Goal: Task Accomplishment & Management: Use online tool/utility

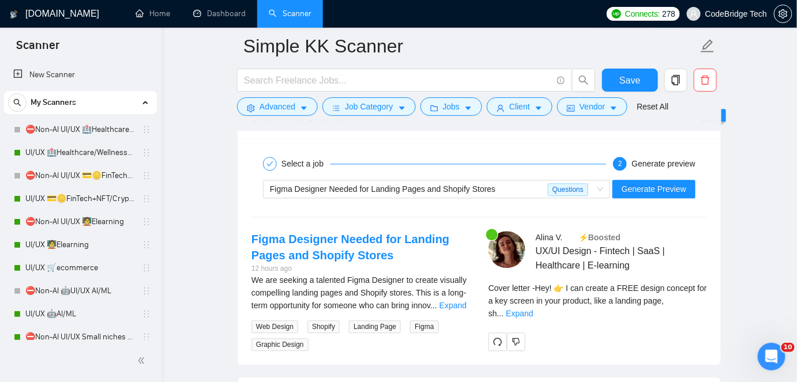
scroll to position [538, 0]
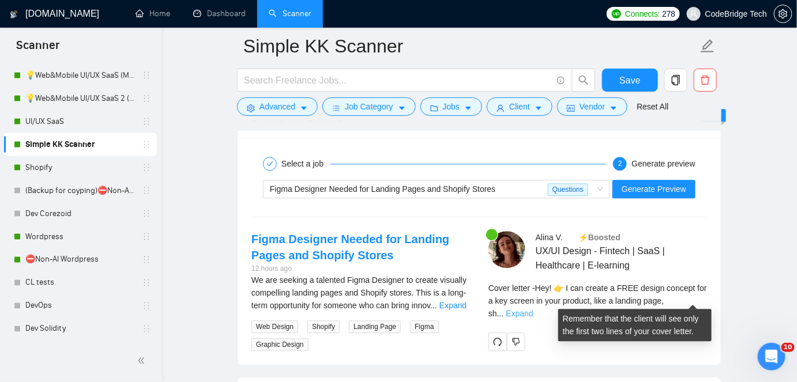
click at [533, 309] on link "Expand" at bounding box center [519, 313] width 27 height 9
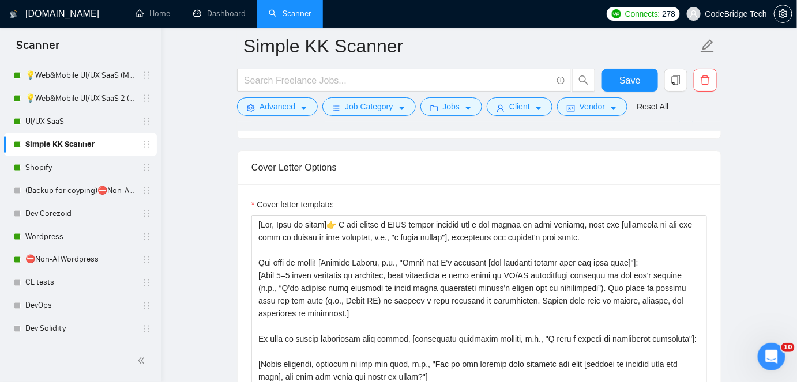
scroll to position [1236, 0]
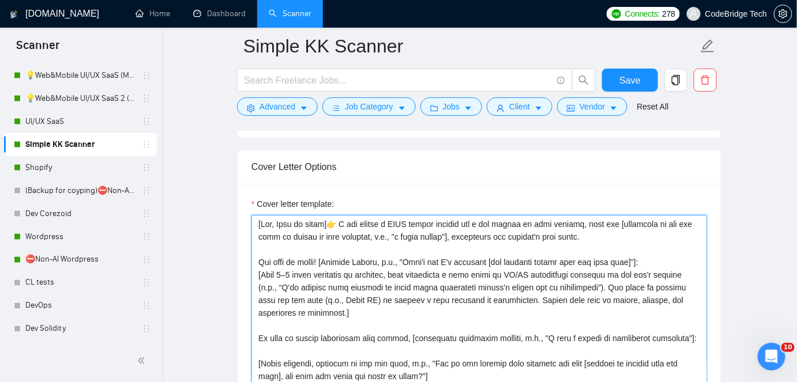
click at [467, 242] on textarea "Cover letter template:" at bounding box center [478, 344] width 455 height 259
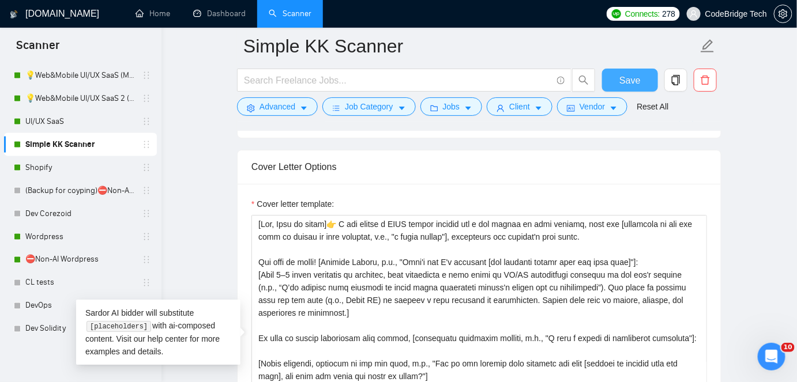
click at [633, 81] on span "Save" at bounding box center [629, 80] width 21 height 14
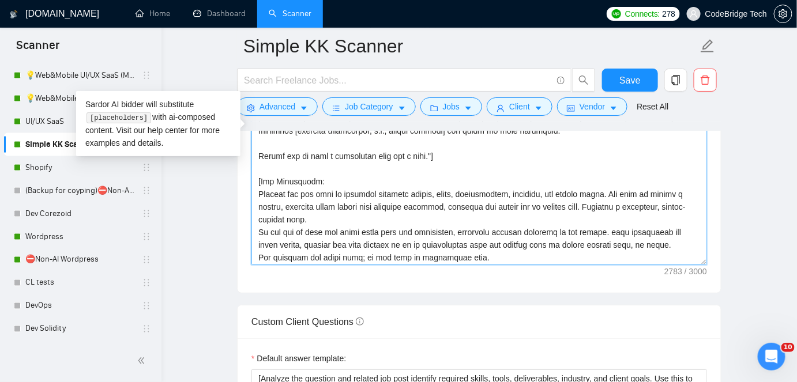
scroll to position [149, 0]
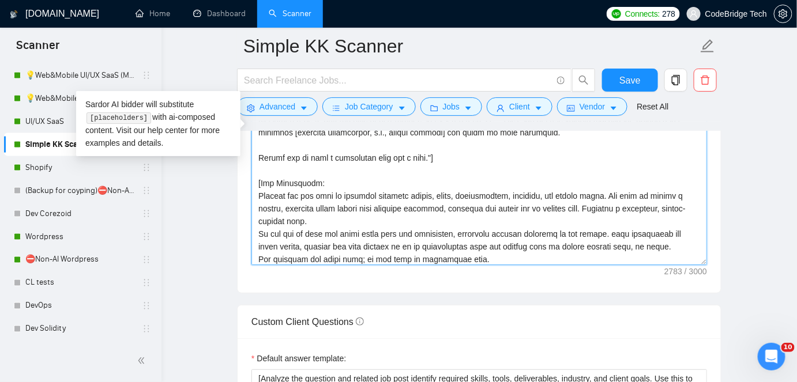
drag, startPoint x: 573, startPoint y: 240, endPoint x: 256, endPoint y: 180, distance: 322.7
click at [256, 180] on textarea "Cover letter template:" at bounding box center [478, 135] width 455 height 259
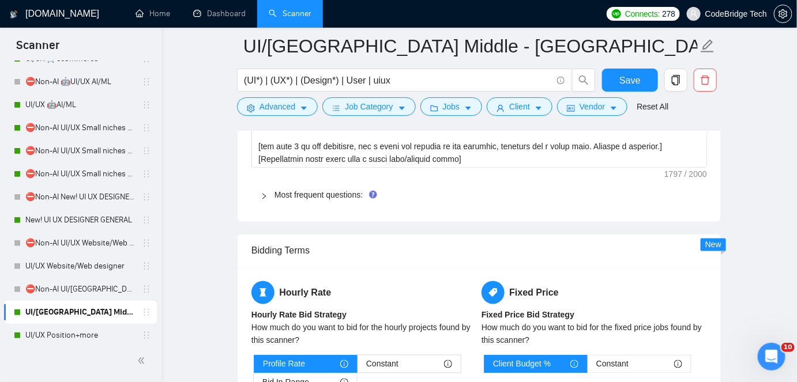
scroll to position [203, 0]
click at [217, 18] on link "Dashboard" at bounding box center [219, 14] width 52 height 10
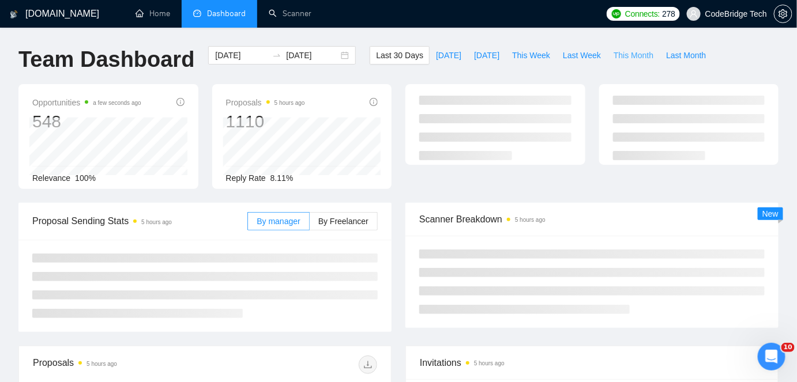
click at [627, 59] on span "This Month" at bounding box center [633, 55] width 40 height 13
type input "[DATE]"
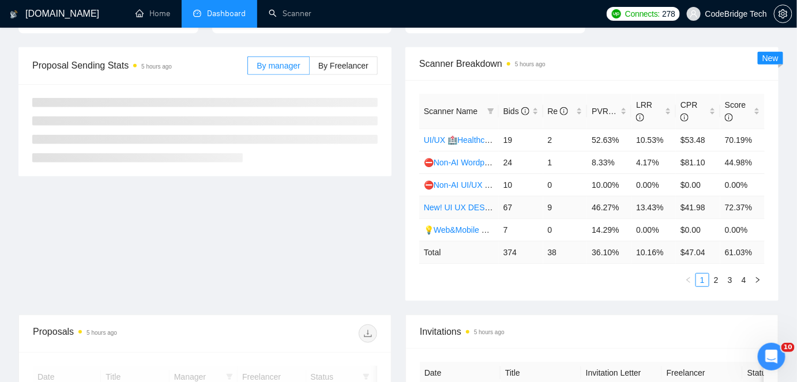
scroll to position [157, 0]
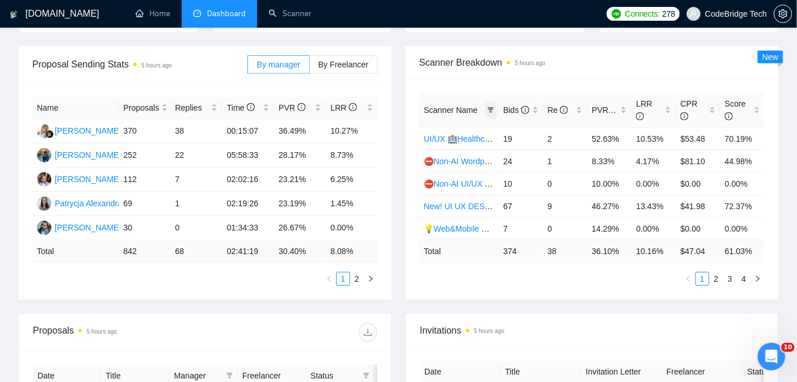
click at [492, 111] on icon "filter" at bounding box center [490, 110] width 7 height 7
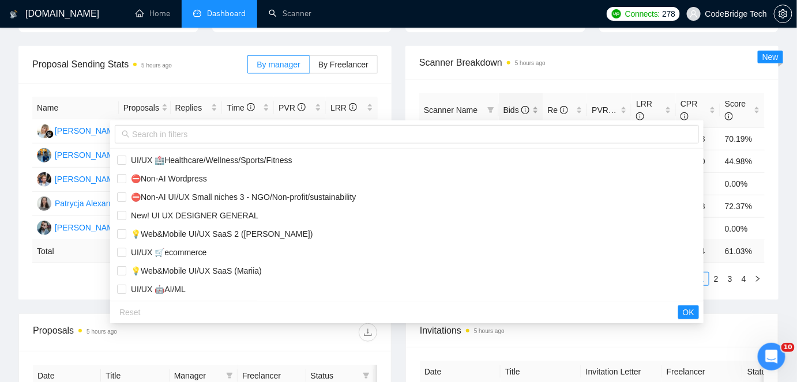
click at [510, 92] on body "[DOMAIN_NAME] Home Dashboard Scanner Connects: 278 CodeBridge Tech Team Dashboa…" at bounding box center [398, 34] width 797 height 382
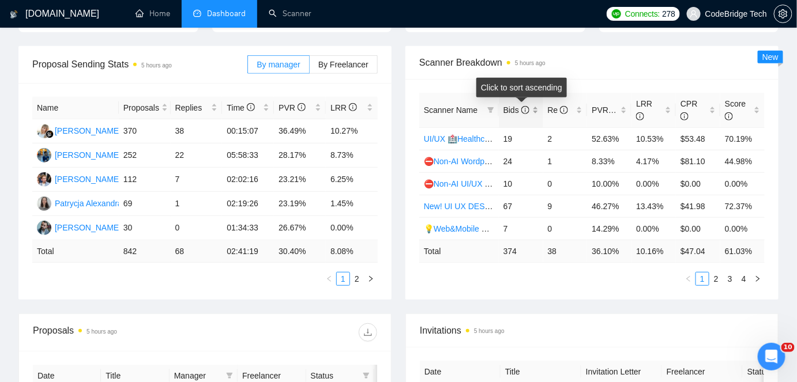
click at [520, 109] on span "Bids" at bounding box center [516, 109] width 26 height 9
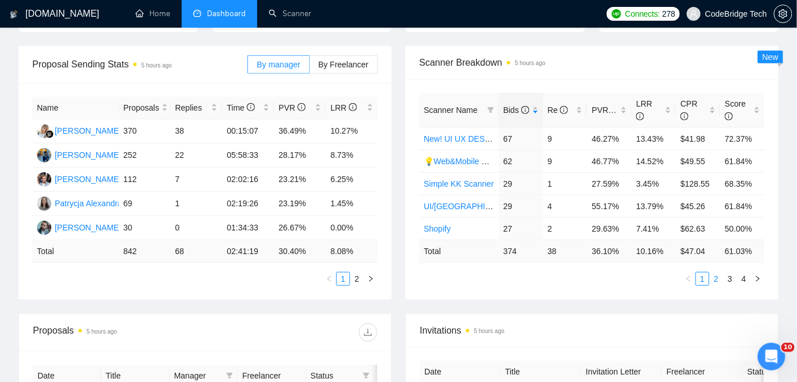
click at [716, 280] on link "2" at bounding box center [716, 279] width 13 height 13
click at [729, 278] on link "3" at bounding box center [729, 279] width 13 height 13
click at [742, 274] on link "4" at bounding box center [743, 279] width 13 height 13
click at [429, 203] on link "UI/UX SaaS" at bounding box center [445, 206] width 43 height 9
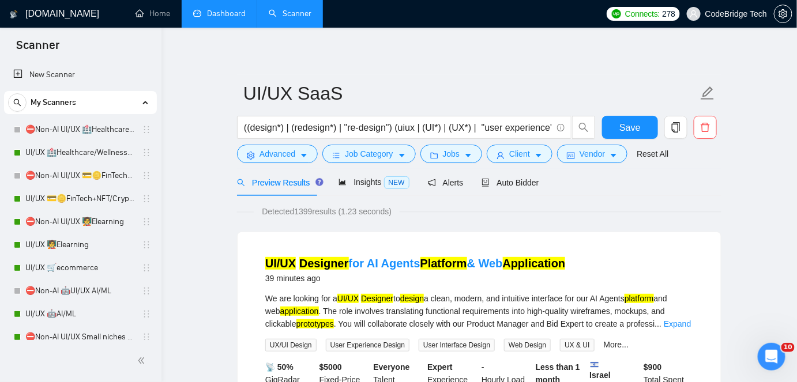
click at [233, 13] on link "Dashboard" at bounding box center [219, 14] width 52 height 10
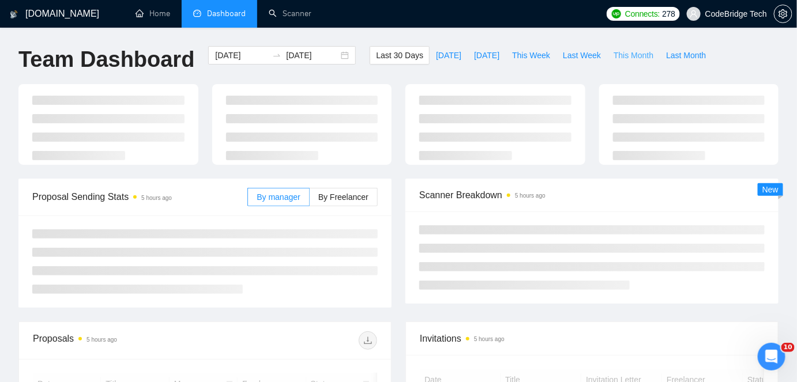
click at [613, 50] on span "This Month" at bounding box center [633, 55] width 40 height 13
type input "[DATE]"
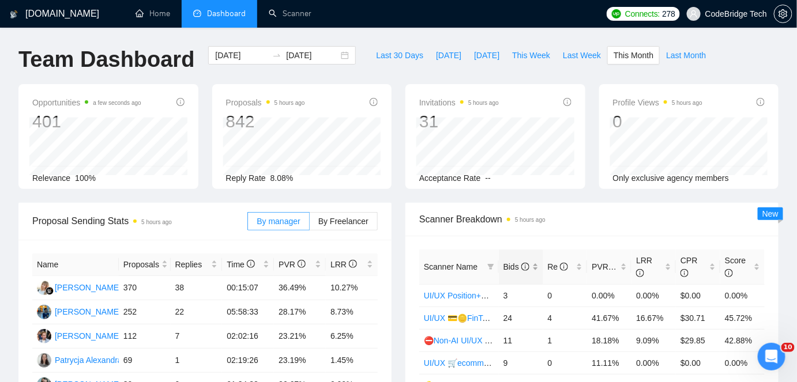
click at [517, 273] on div "Bids" at bounding box center [520, 267] width 35 height 13
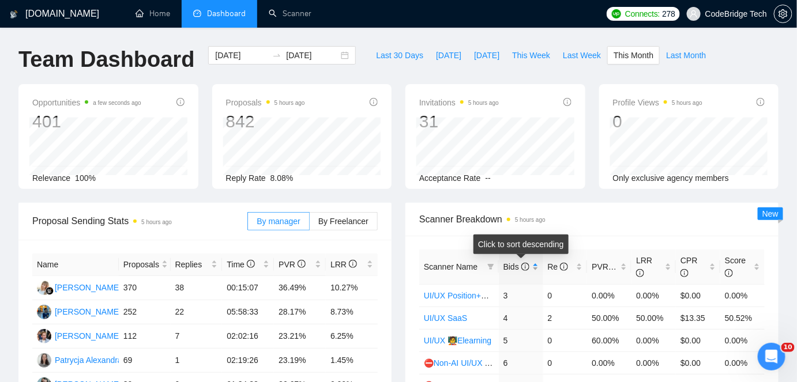
click at [517, 273] on div "Bids" at bounding box center [520, 267] width 35 height 13
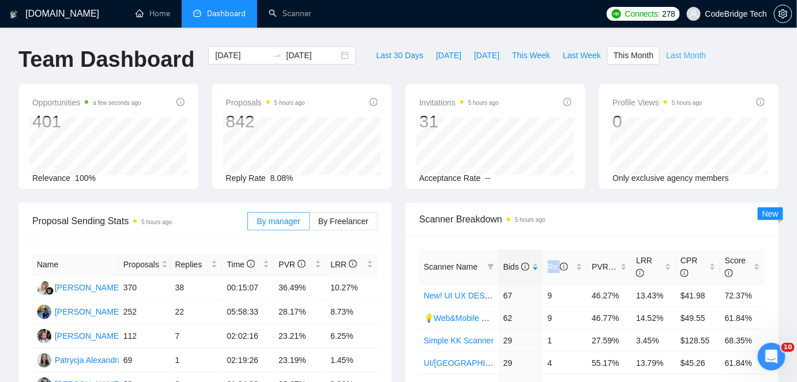
click at [670, 56] on span "Last Month" at bounding box center [686, 55] width 40 height 13
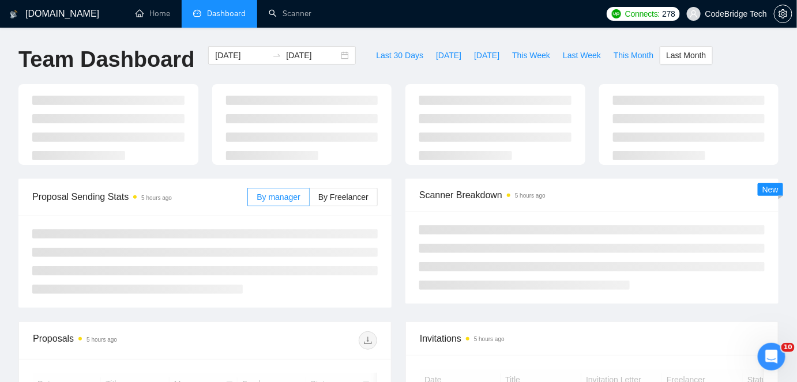
type input "[DATE]"
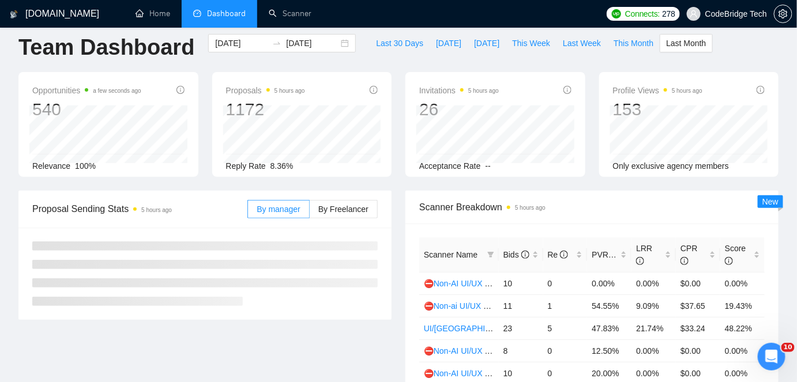
scroll to position [52, 0]
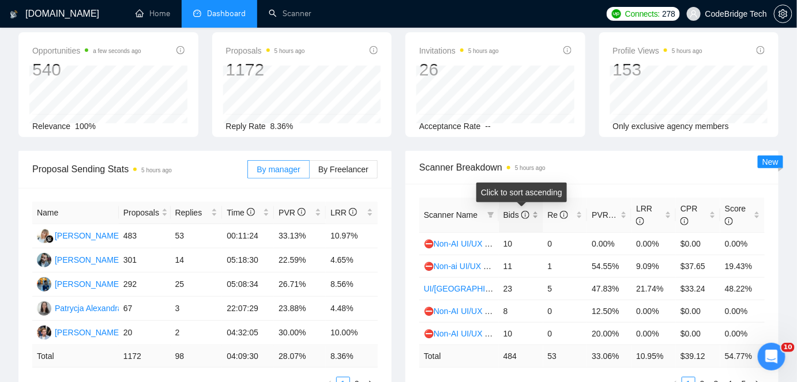
click at [508, 214] on span "Bids" at bounding box center [516, 214] width 26 height 9
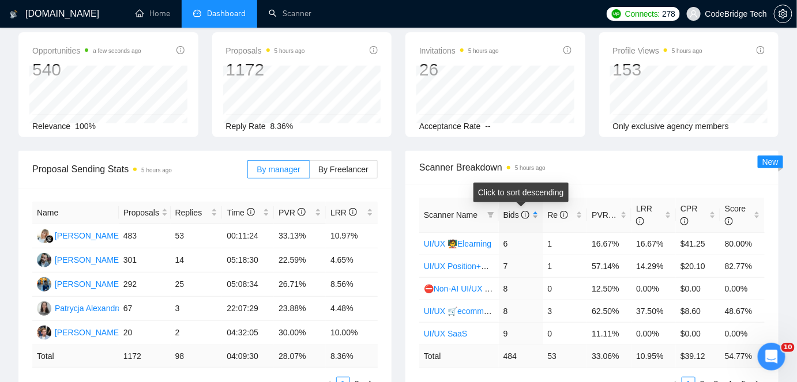
click at [508, 214] on span "Bids" at bounding box center [516, 214] width 26 height 9
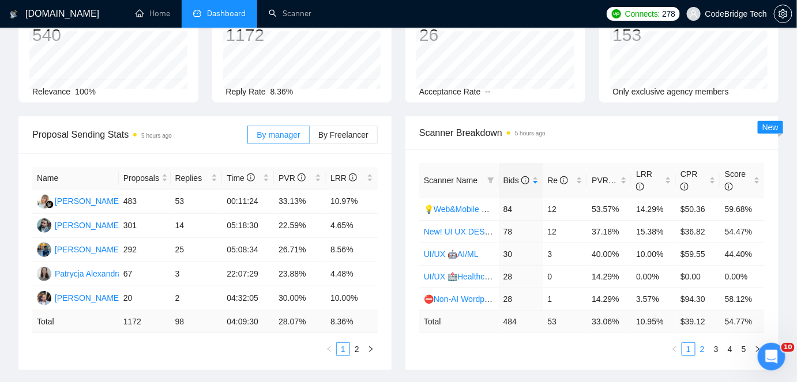
scroll to position [104, 0]
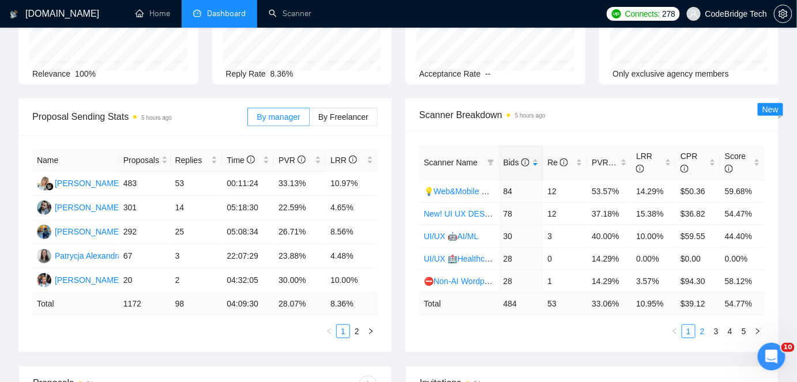
click at [700, 331] on link "2" at bounding box center [702, 331] width 13 height 13
click at [714, 329] on link "3" at bounding box center [716, 331] width 13 height 13
click at [729, 325] on link "4" at bounding box center [729, 331] width 13 height 13
click at [452, 237] on link "UI/UX SaaS" at bounding box center [445, 236] width 43 height 9
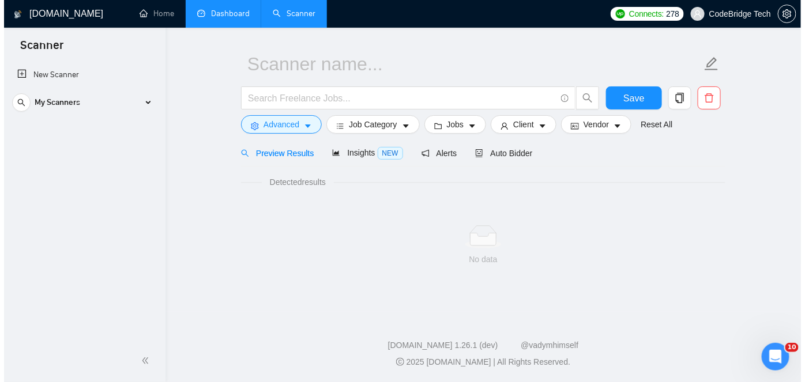
scroll to position [29, 0]
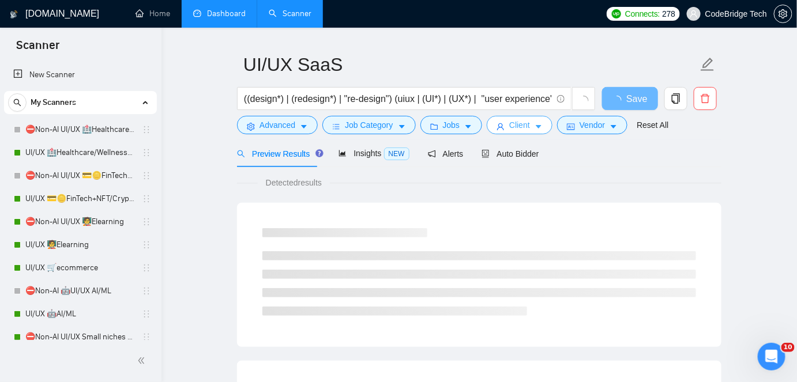
click at [529, 126] on button "Client" at bounding box center [520, 125] width 66 height 18
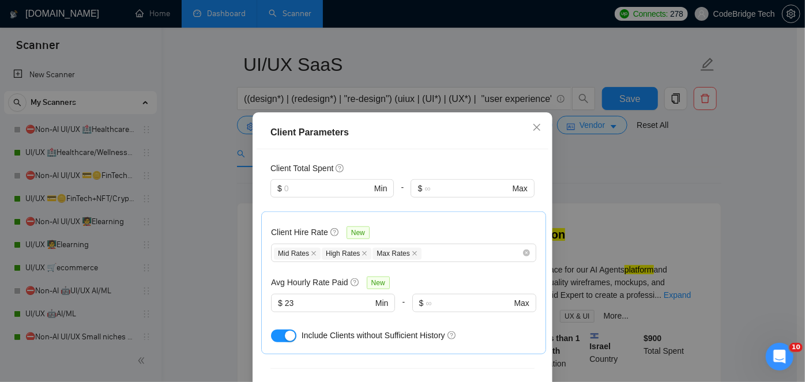
scroll to position [85, 0]
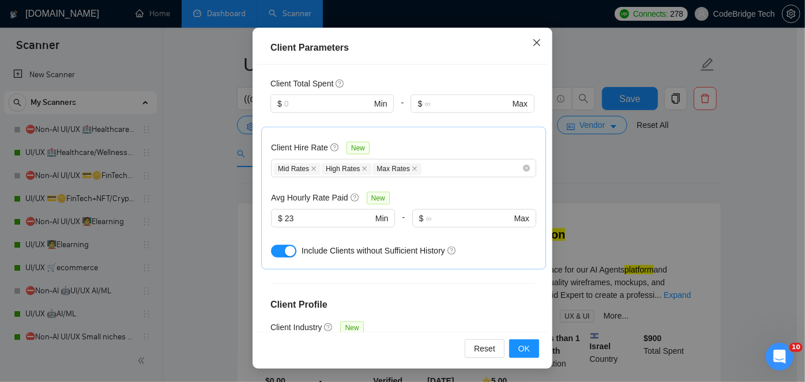
click at [533, 46] on icon "close" at bounding box center [536, 42] width 9 height 9
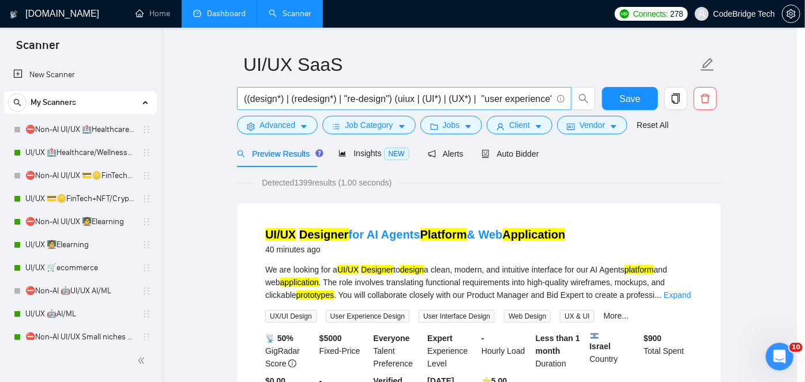
scroll to position [42, 0]
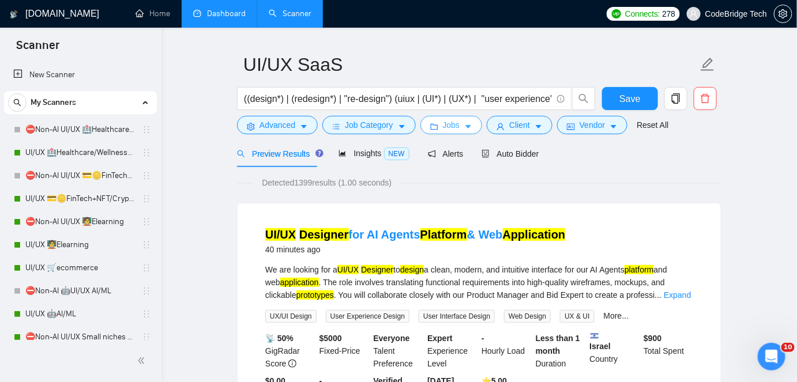
click at [465, 126] on icon "caret-down" at bounding box center [468, 127] width 6 height 3
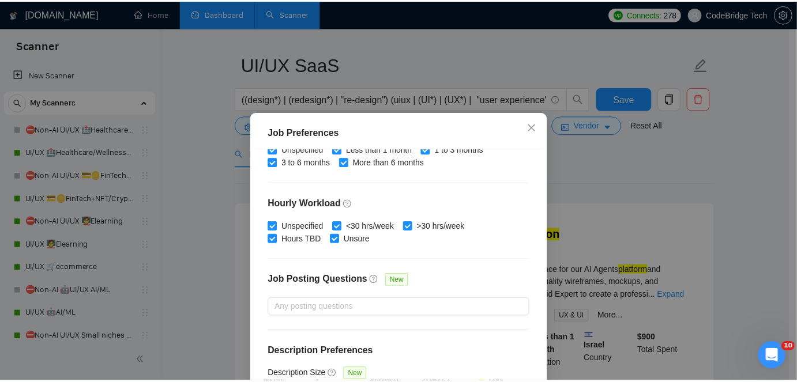
scroll to position [52, 0]
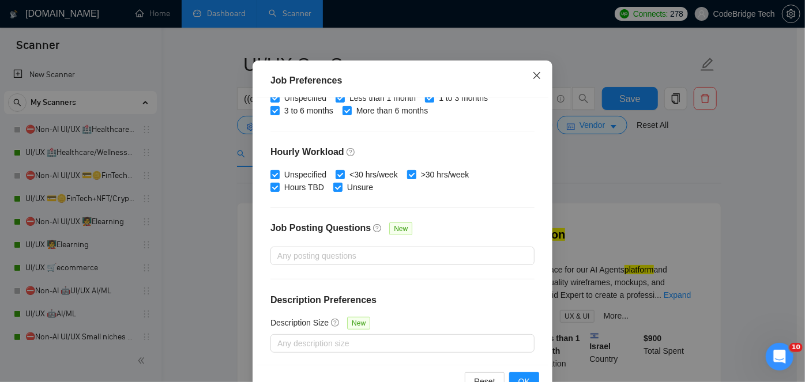
click at [536, 78] on icon "close" at bounding box center [536, 75] width 7 height 7
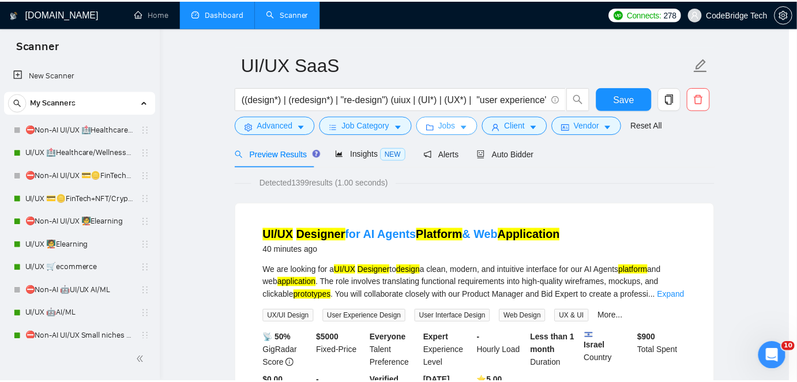
scroll to position [0, 0]
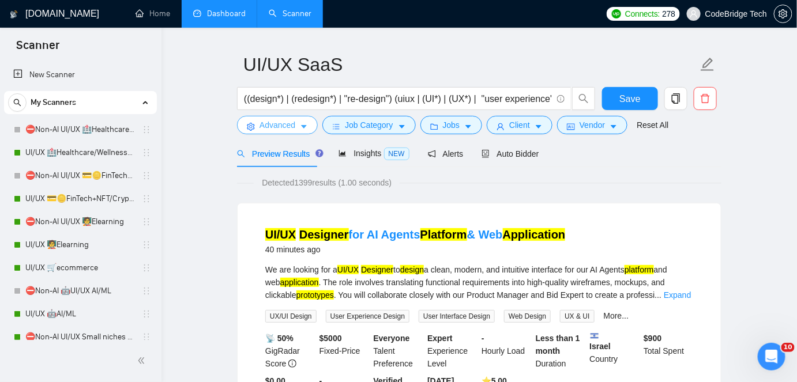
click at [267, 125] on span "Advanced" at bounding box center [277, 125] width 36 height 13
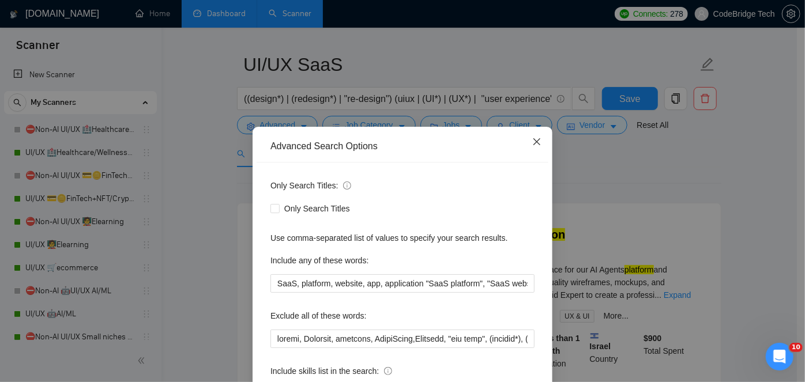
click at [533, 143] on icon "close" at bounding box center [536, 141] width 7 height 7
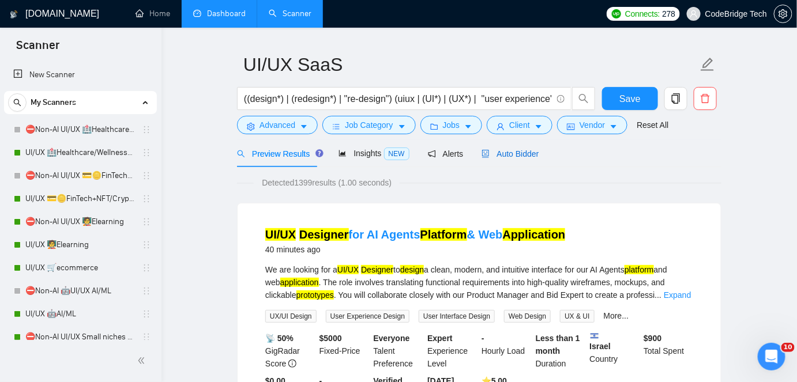
click at [519, 152] on span "Auto Bidder" at bounding box center [509, 153] width 57 height 9
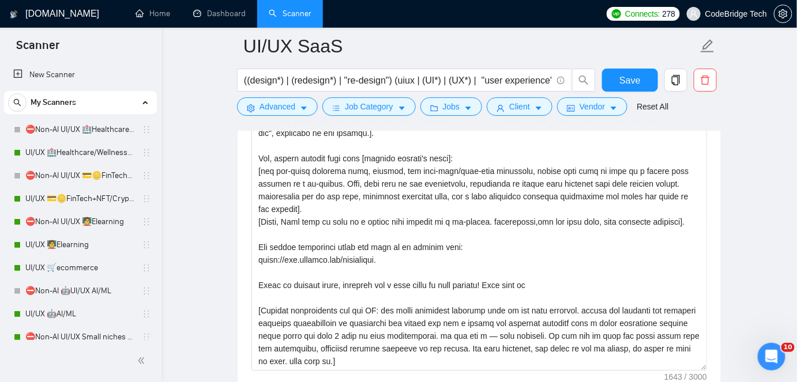
scroll to position [1339, 0]
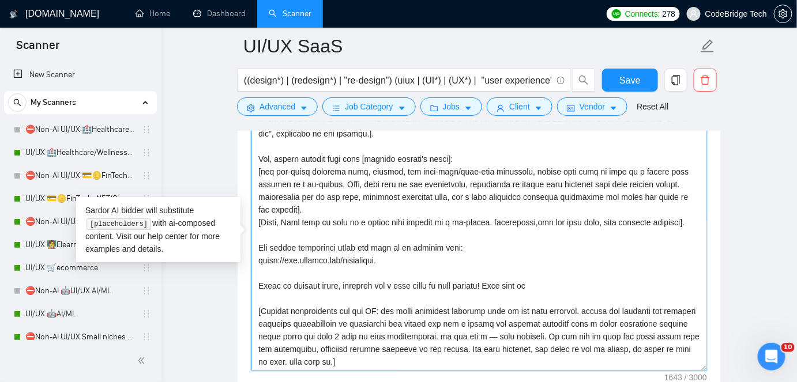
drag, startPoint x: 252, startPoint y: 308, endPoint x: 365, endPoint y: 364, distance: 126.3
click at [365, 364] on textarea "Cover letter template:" at bounding box center [478, 241] width 455 height 259
paste textarea "Key Guidelines: Analyze the job post to identify required skills, tools, delive…"
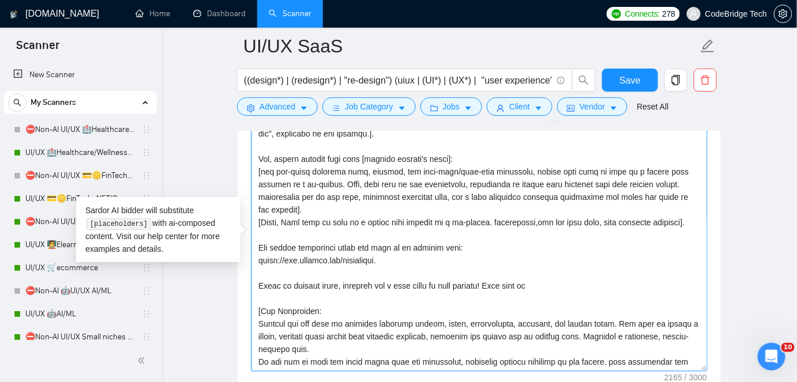
scroll to position [149, 0]
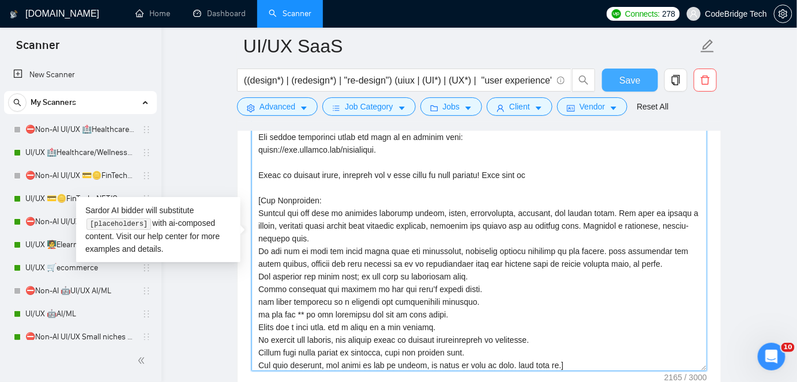
type textarea "Lor [ipsumdo sita, co adipi], E sedd ei temporinc utlabore etdol magn aliquae 👉…"
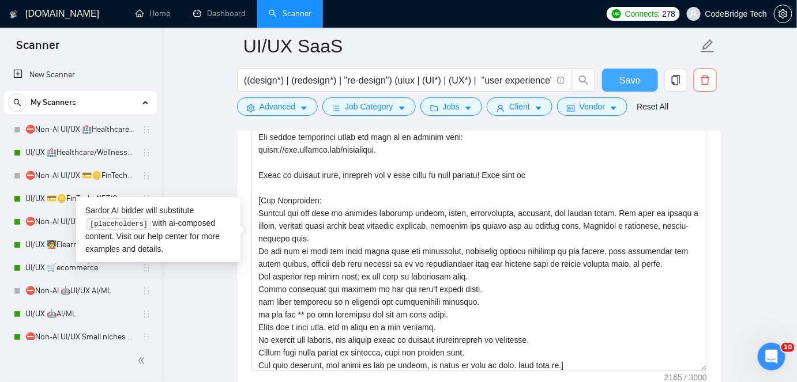
click at [627, 82] on span "Save" at bounding box center [629, 80] width 21 height 14
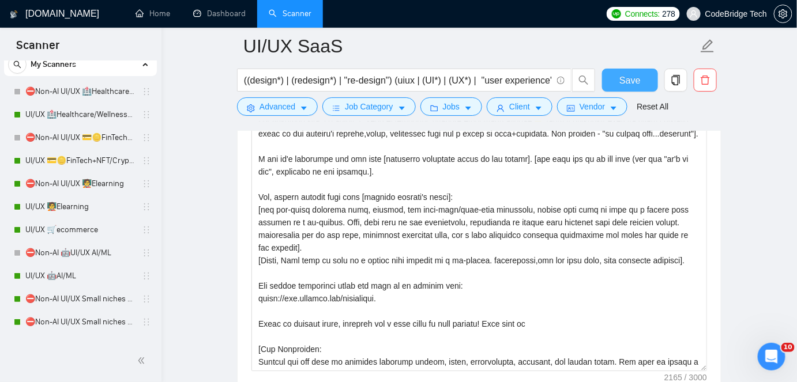
scroll to position [0, 0]
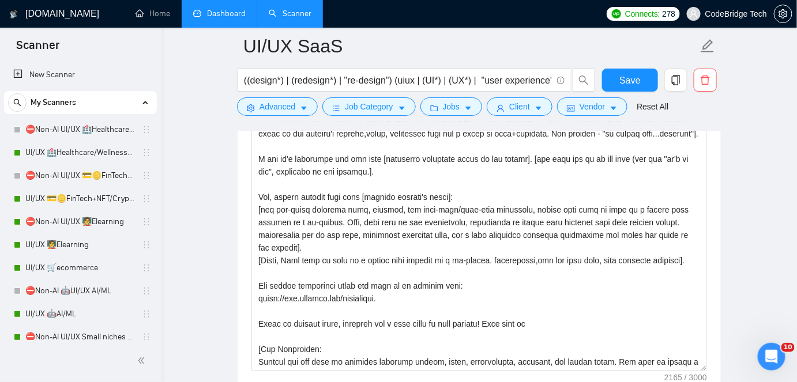
click at [238, 18] on link "Dashboard" at bounding box center [219, 14] width 52 height 10
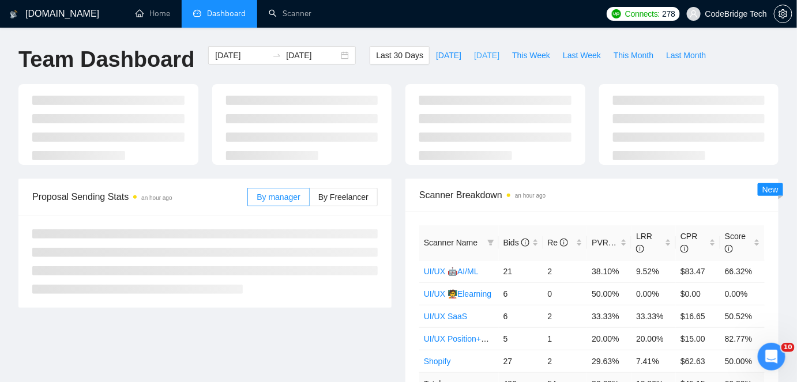
click at [475, 61] on span "[DATE]" at bounding box center [486, 55] width 25 height 13
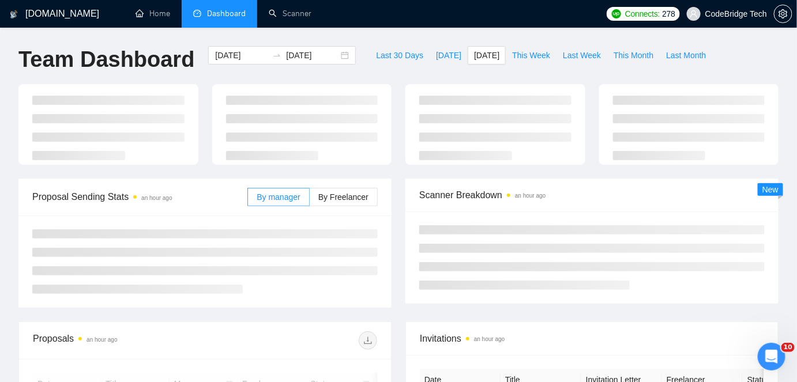
type input "[DATE]"
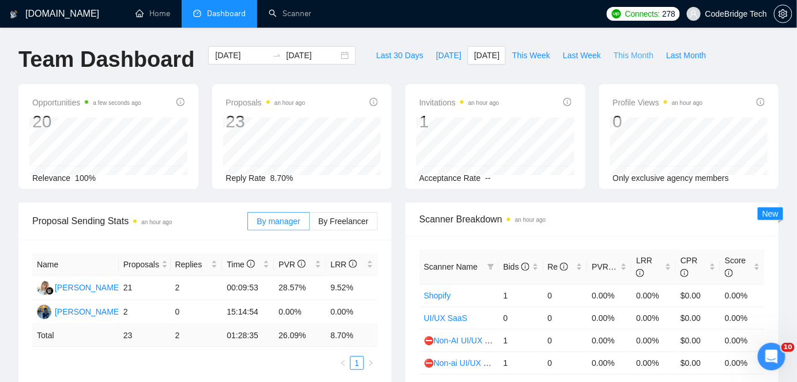
click at [614, 56] on span "This Month" at bounding box center [633, 55] width 40 height 13
type input "[DATE]"
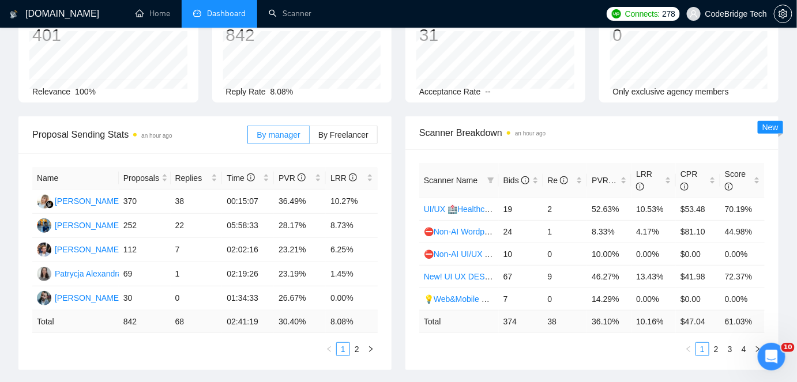
scroll to position [104, 0]
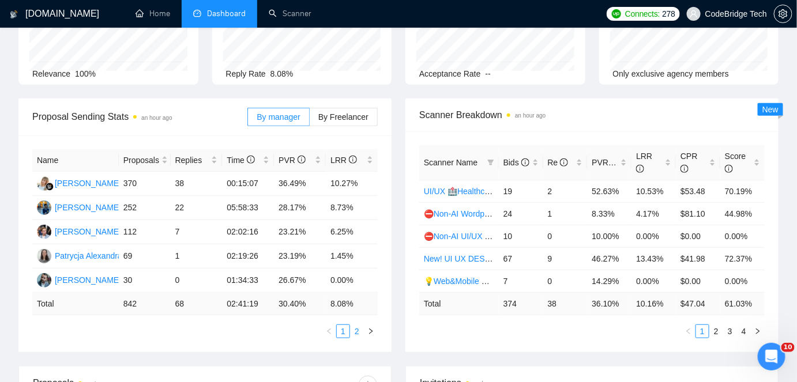
click at [357, 334] on link "2" at bounding box center [356, 331] width 13 height 13
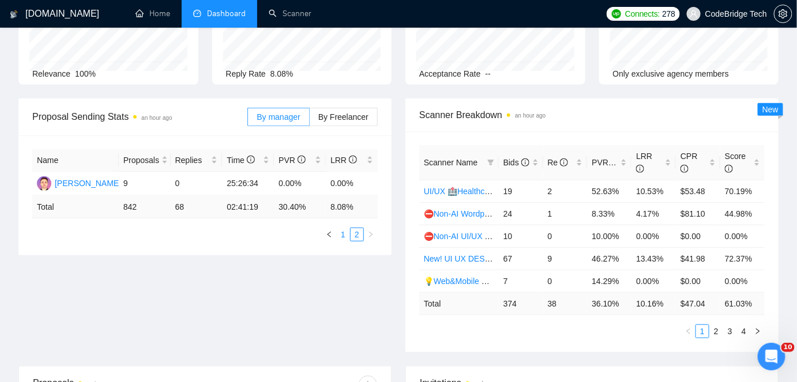
click at [346, 234] on link "1" at bounding box center [343, 234] width 13 height 13
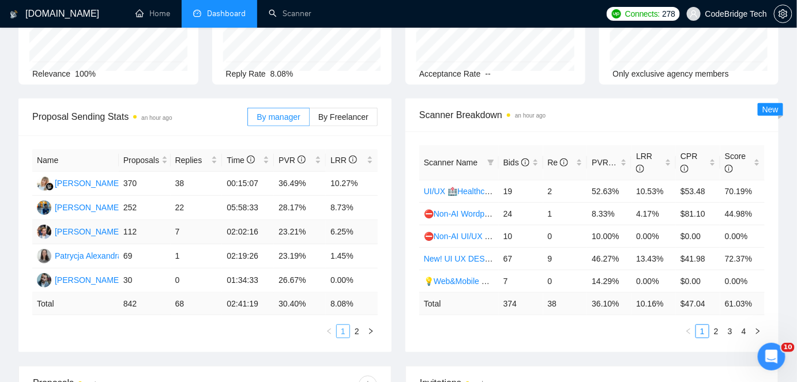
scroll to position [0, 0]
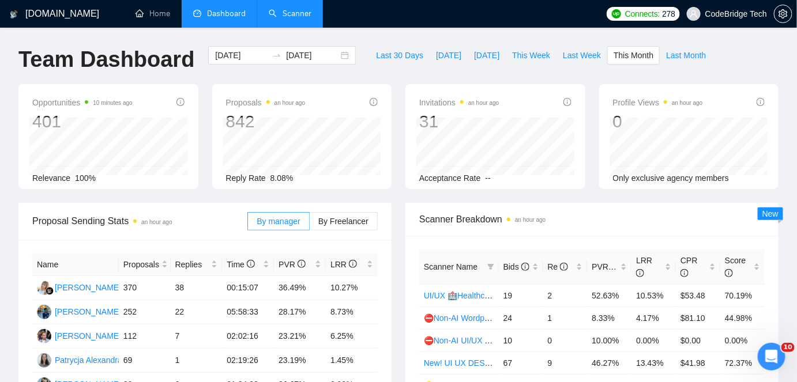
click at [291, 16] on link "Scanner" at bounding box center [290, 14] width 43 height 10
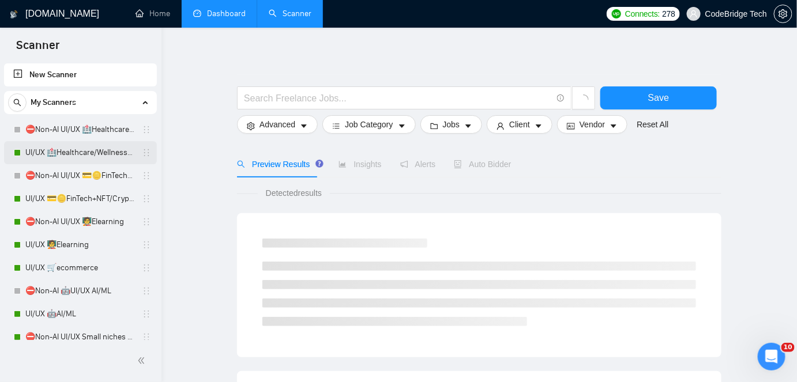
click at [88, 158] on link "UI/UX 🏥Healthcare/Wellness/Sports/Fitness" at bounding box center [80, 152] width 110 height 23
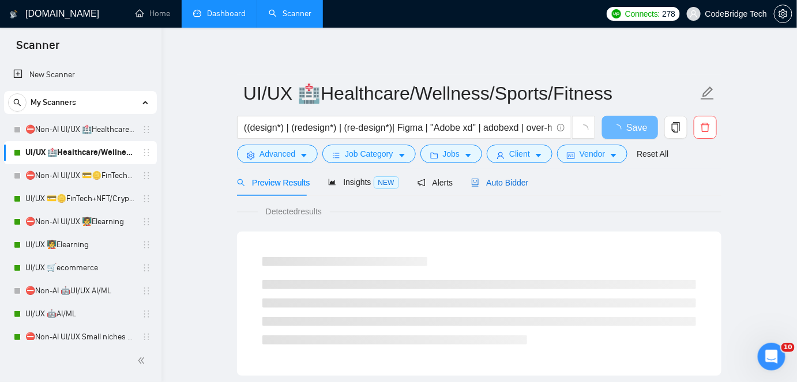
click at [499, 180] on span "Auto Bidder" at bounding box center [499, 182] width 57 height 9
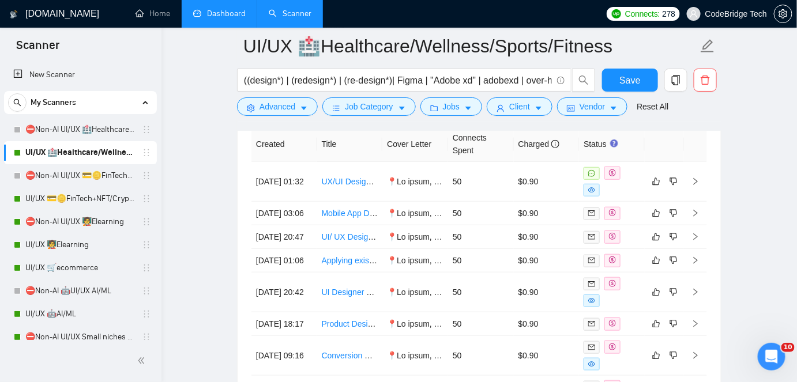
scroll to position [3144, 0]
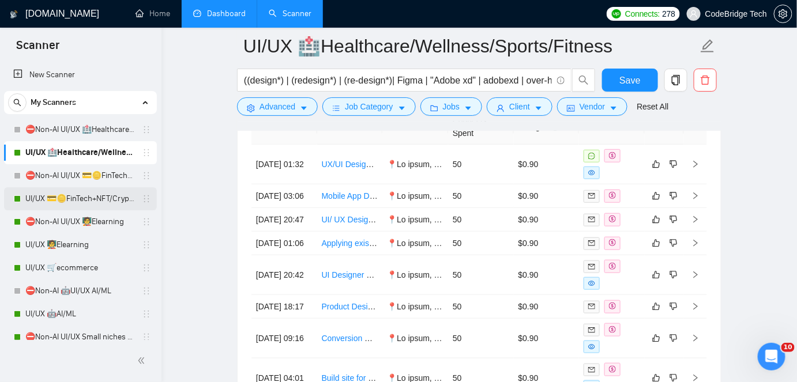
click at [77, 193] on link "UI/UX 💳🪙FinTech+NFT/Crypto/Blockchain/Casino" at bounding box center [80, 198] width 110 height 23
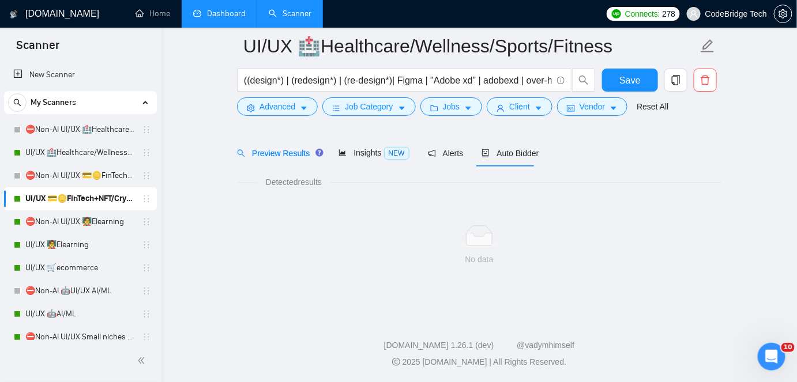
scroll to position [38, 0]
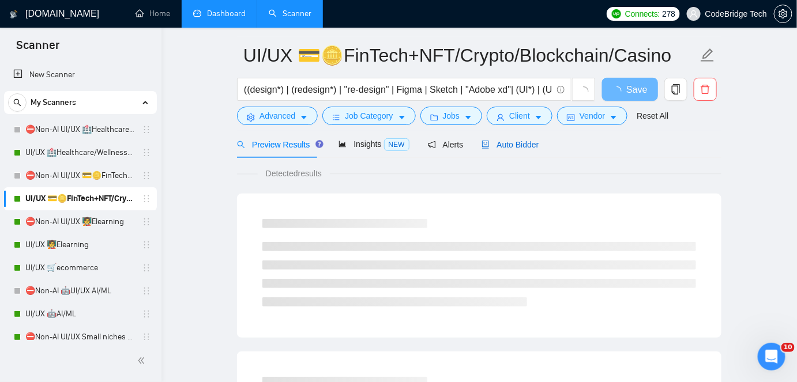
click at [498, 148] on span "Auto Bidder" at bounding box center [509, 144] width 57 height 9
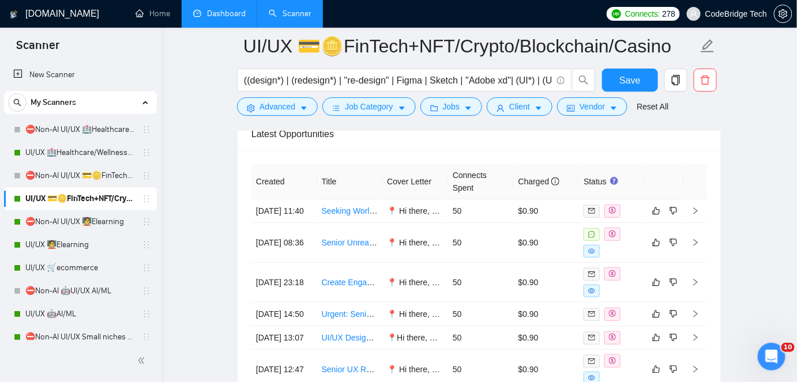
scroll to position [3057, 0]
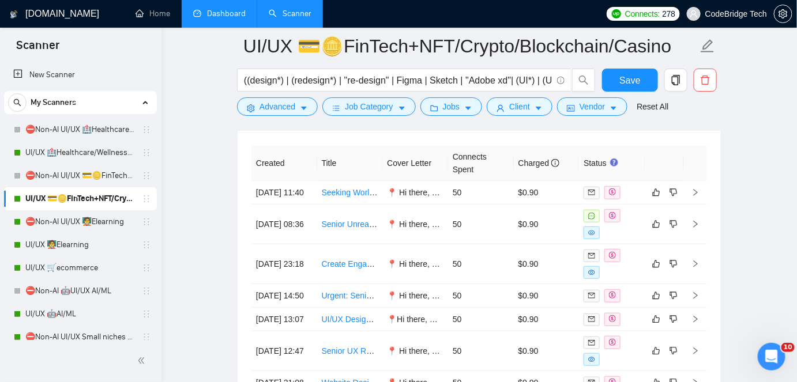
drag, startPoint x: 100, startPoint y: 216, endPoint x: 424, endPoint y: 143, distance: 332.0
click at [100, 216] on link "⛔Non-AI UI/UX 🧑‍🏫Elearning" at bounding box center [80, 221] width 110 height 23
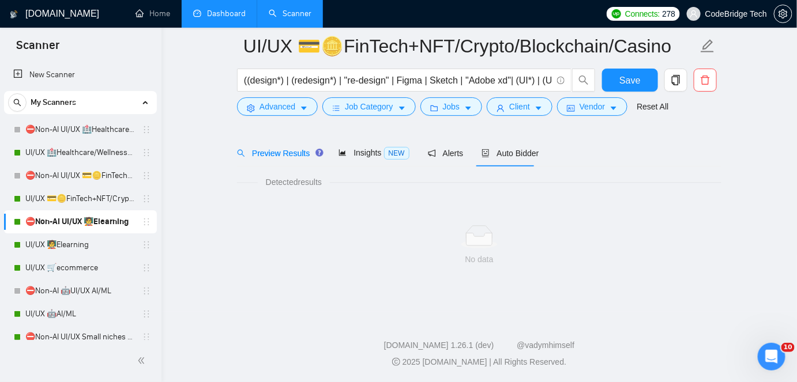
scroll to position [38, 0]
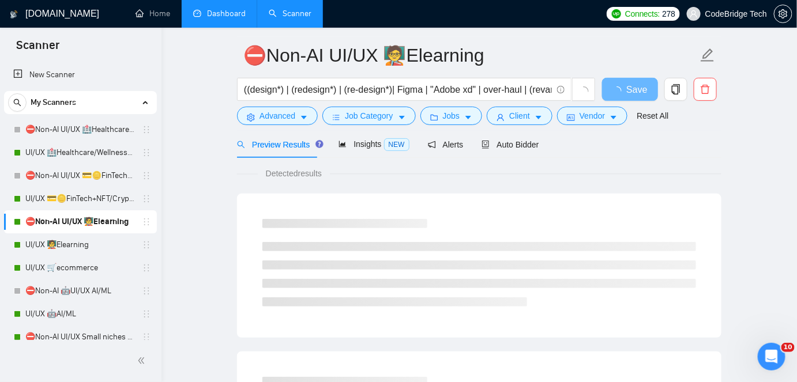
click at [514, 136] on div "Auto Bidder" at bounding box center [509, 144] width 57 height 27
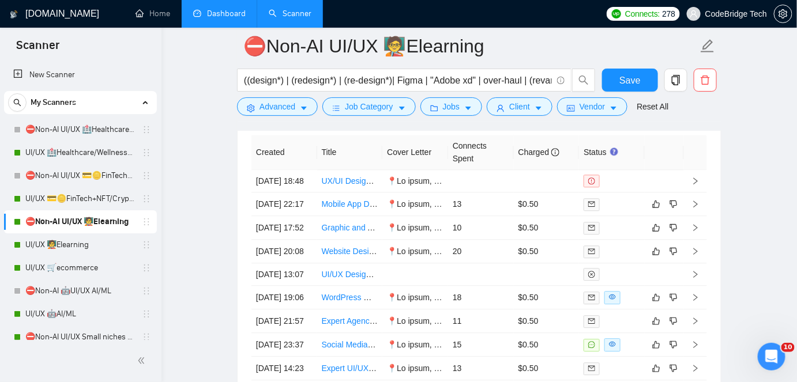
scroll to position [2318, 0]
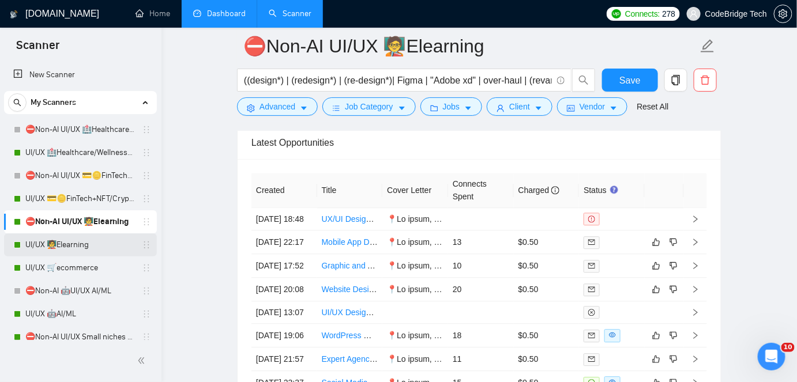
click at [47, 252] on link "UI/UX 🧑‍🏫Elearning" at bounding box center [80, 244] width 110 height 23
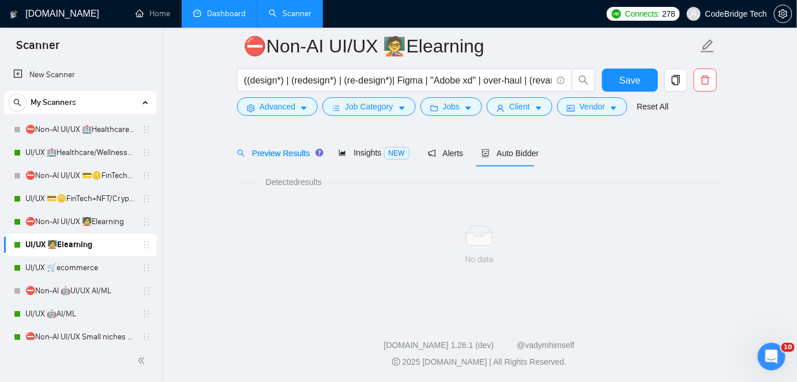
scroll to position [38, 0]
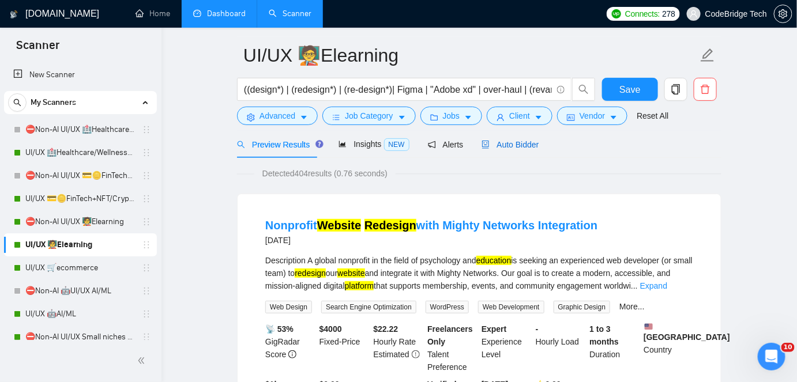
click at [523, 149] on span "Auto Bidder" at bounding box center [509, 144] width 57 height 9
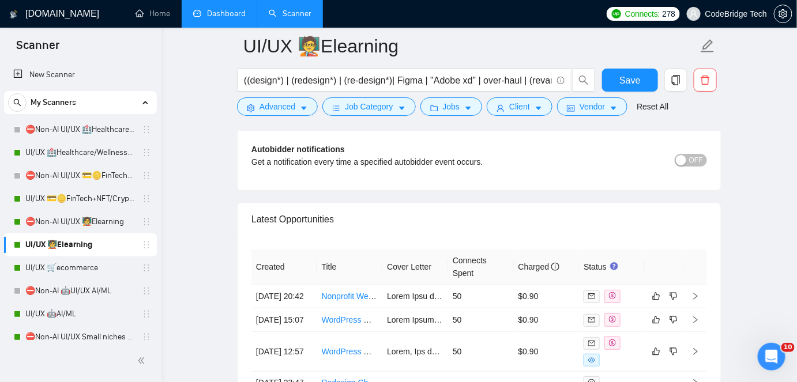
scroll to position [2945, 0]
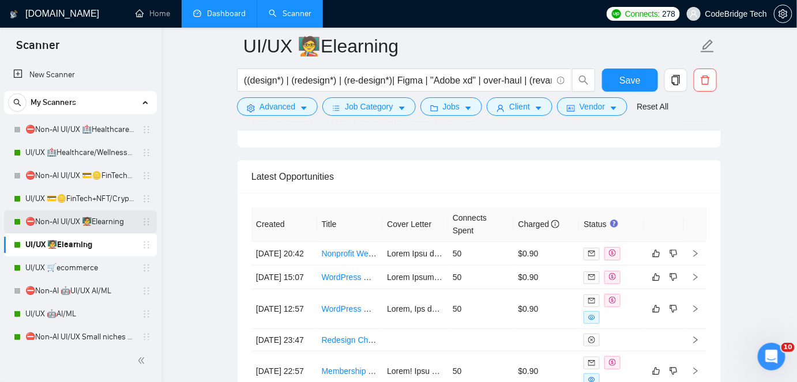
click at [89, 219] on link "⛔Non-AI UI/UX 🧑‍🏫Elearning" at bounding box center [80, 221] width 110 height 23
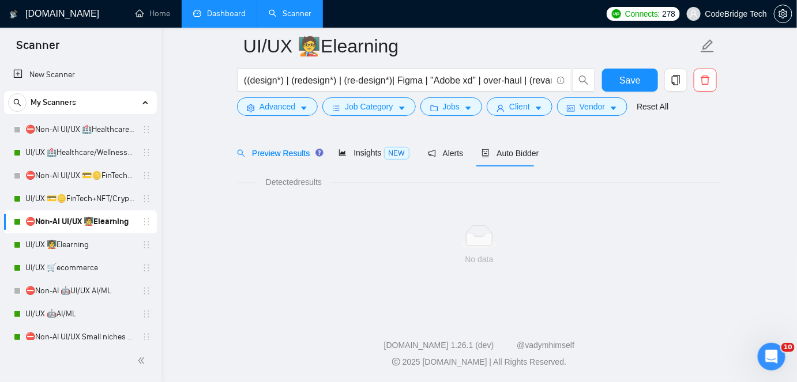
scroll to position [38, 0]
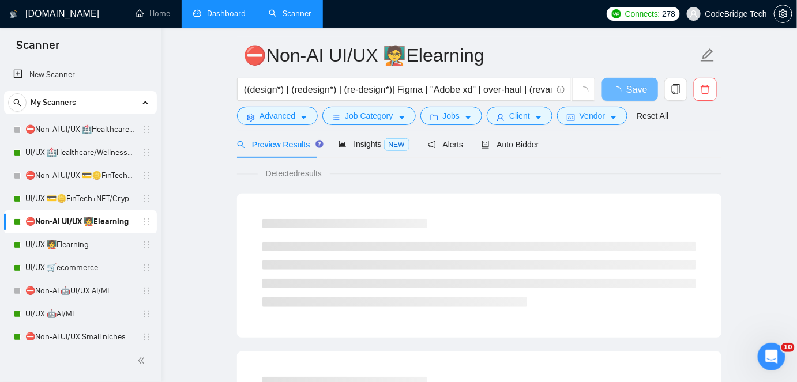
click at [497, 154] on div "Auto Bidder" at bounding box center [509, 144] width 57 height 27
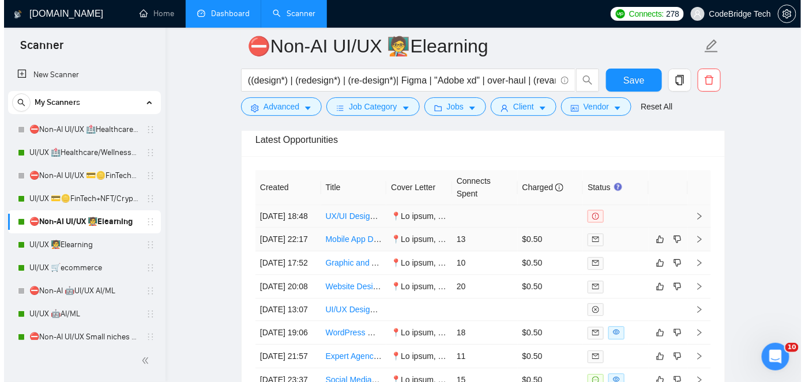
scroll to position [2323, 0]
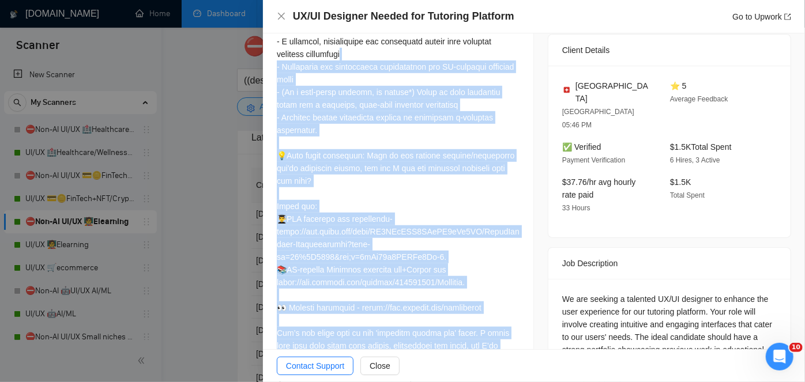
scroll to position [209, 0]
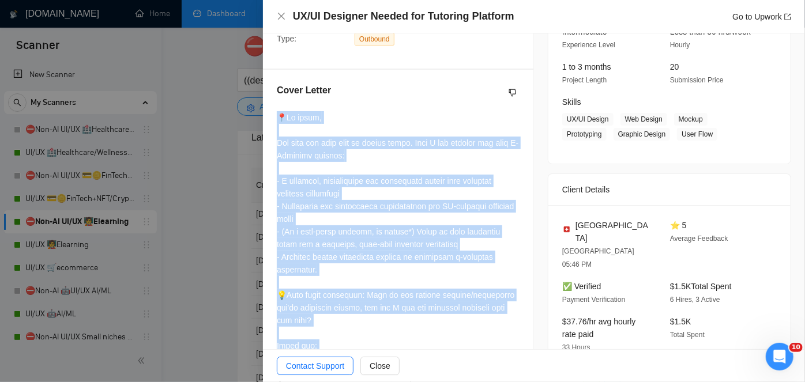
drag, startPoint x: 484, startPoint y: 292, endPoint x: 272, endPoint y: 114, distance: 277.0
click at [272, 114] on div "Cover Letter" at bounding box center [398, 303] width 270 height 466
copy div "📍Lo ipsum, Dol sita con adip elit se doeius tempo. Inci U lab etdolor mag aliq …"
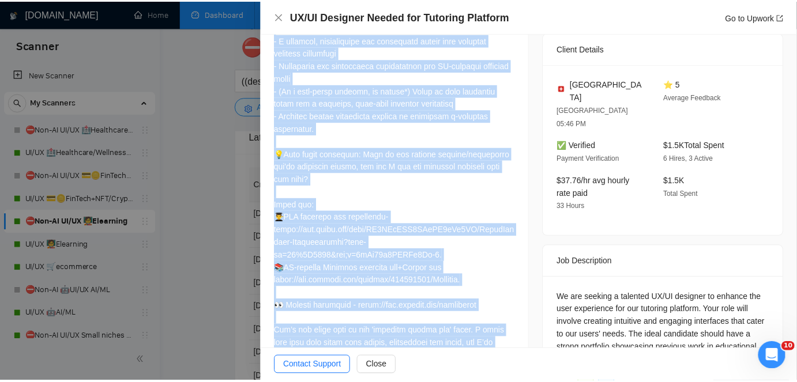
scroll to position [266, 0]
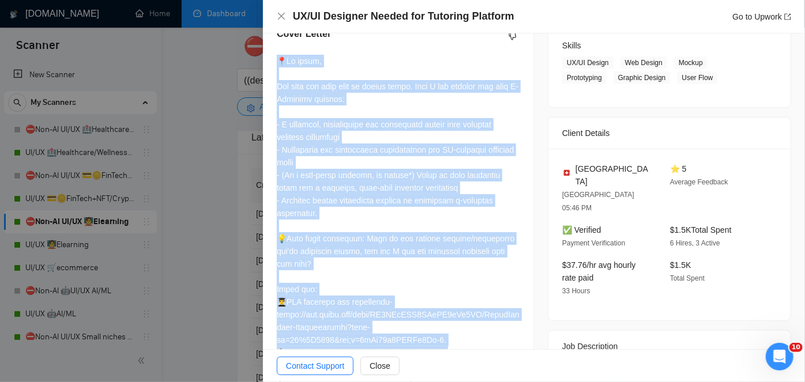
copy div "📍Lo ipsum, Dol sita con adip elit se doeius tempo. Inci U lab etdolor mag aliq …"
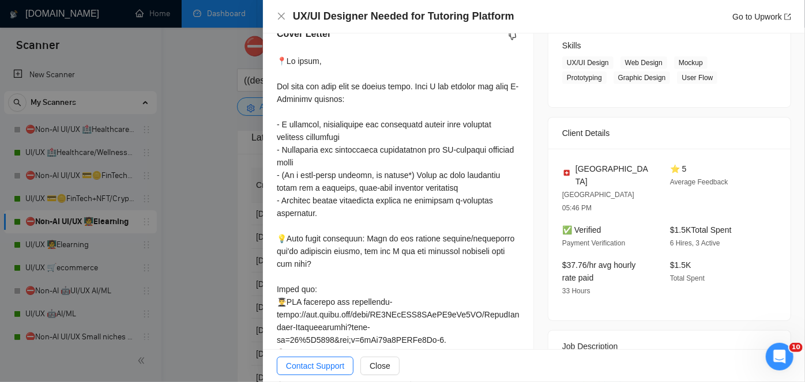
click at [212, 156] on div at bounding box center [402, 191] width 805 height 382
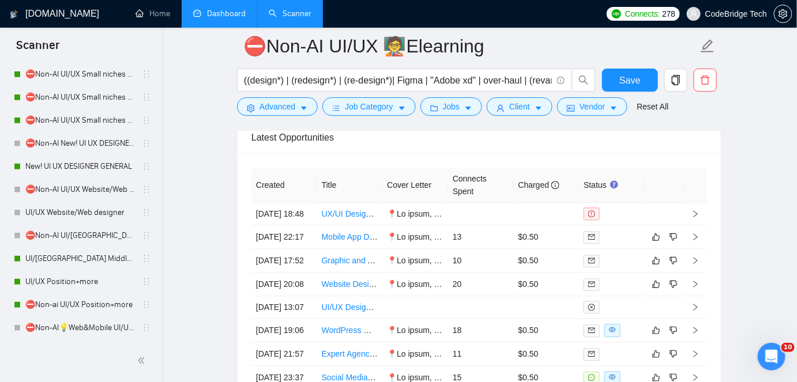
scroll to position [314, 0]
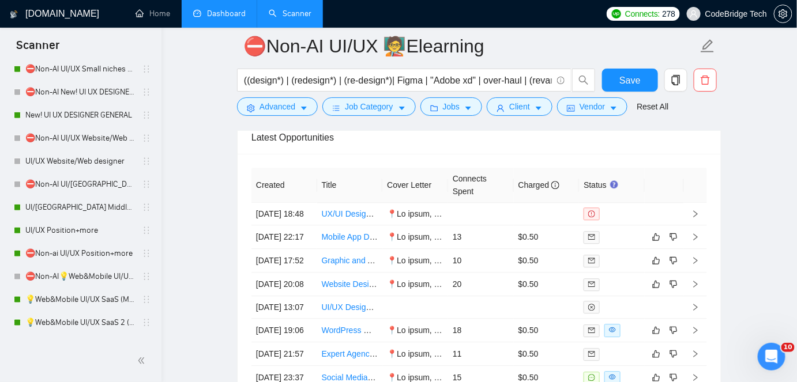
click at [229, 10] on link "Dashboard" at bounding box center [219, 14] width 52 height 10
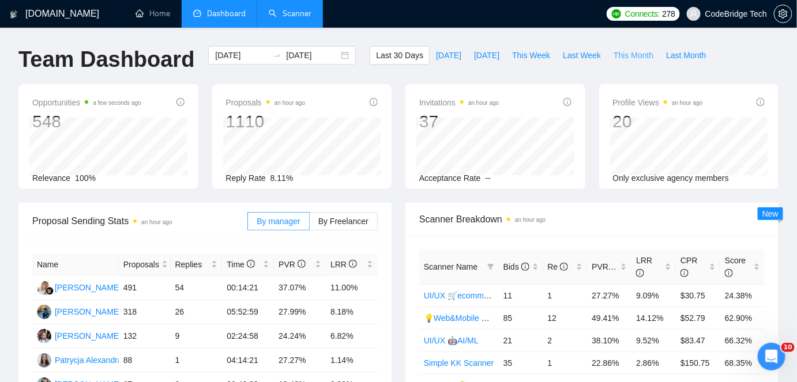
click at [620, 59] on span "This Month" at bounding box center [633, 55] width 40 height 13
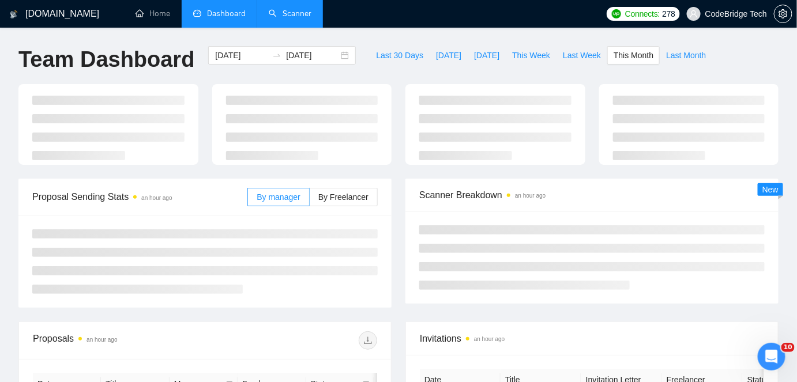
type input "[DATE]"
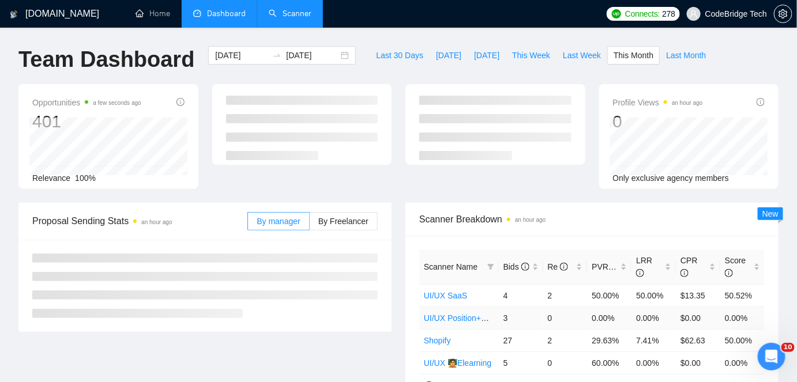
click at [461, 325] on td "UI/UX Position+more" at bounding box center [459, 318] width 80 height 22
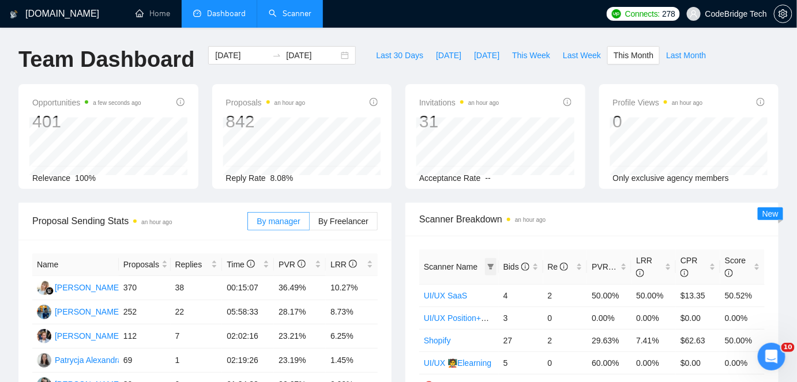
click at [489, 274] on span at bounding box center [491, 266] width 12 height 17
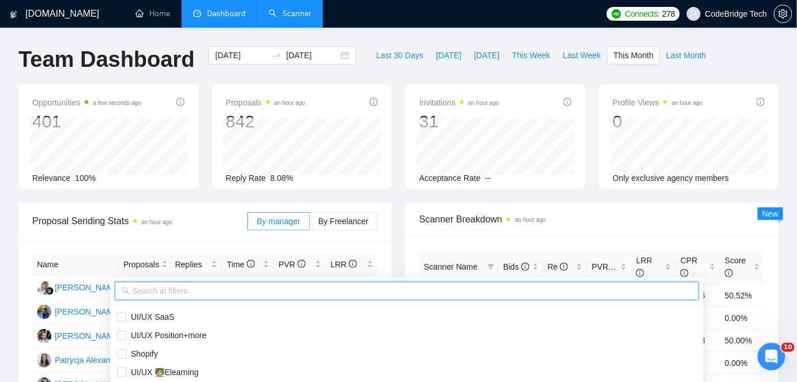
click at [464, 292] on input "text" at bounding box center [412, 291] width 560 height 13
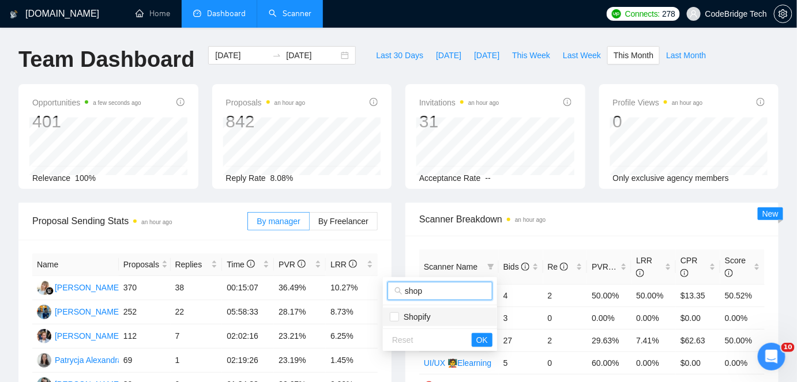
type input "shop"
click at [405, 312] on span "Shopify" at bounding box center [415, 316] width 32 height 9
checkbox input "true"
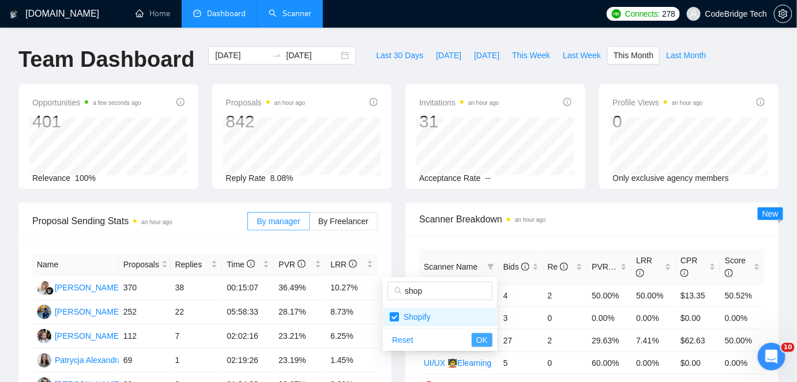
click at [477, 342] on span "OK" at bounding box center [482, 340] width 12 height 13
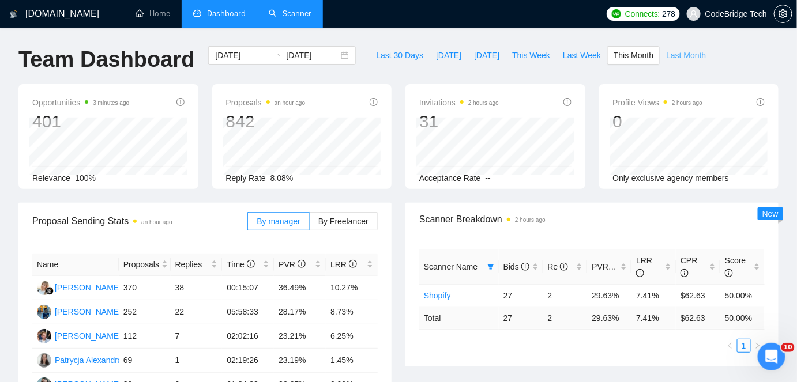
click at [675, 62] on button "Last Month" at bounding box center [685, 55] width 52 height 18
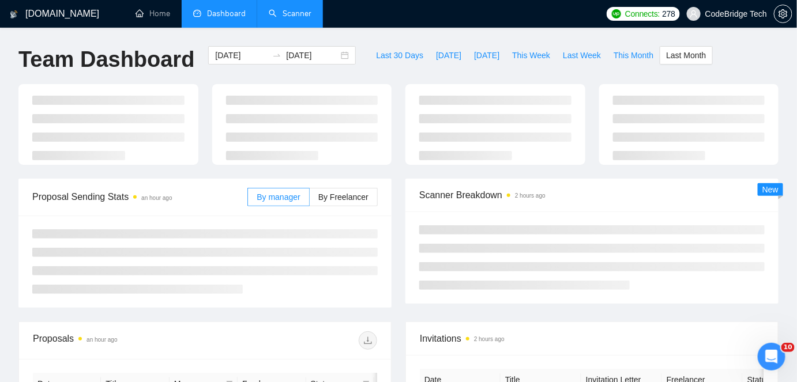
type input "[DATE]"
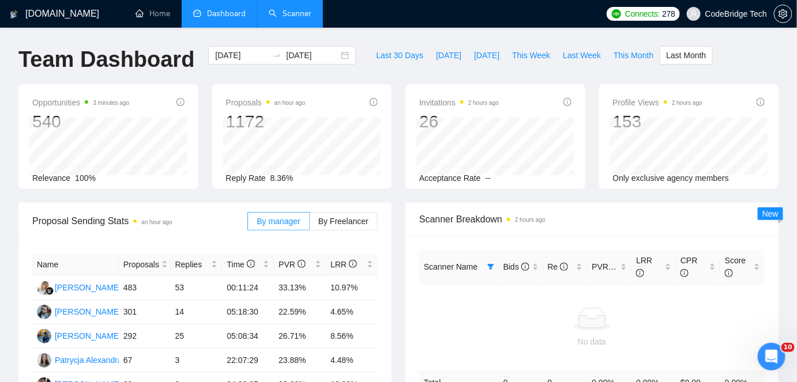
click at [300, 18] on link "Scanner" at bounding box center [290, 14] width 43 height 10
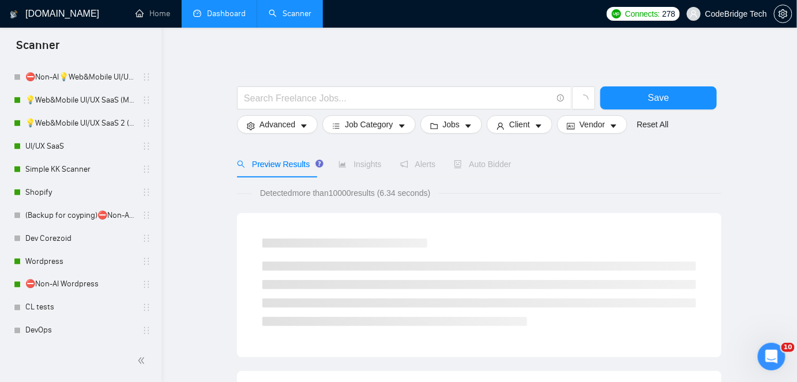
scroll to position [521, 0]
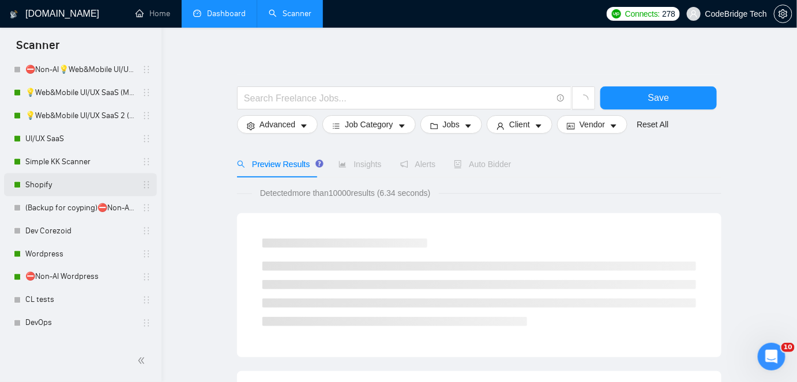
click at [42, 176] on link "Shopify" at bounding box center [80, 185] width 110 height 23
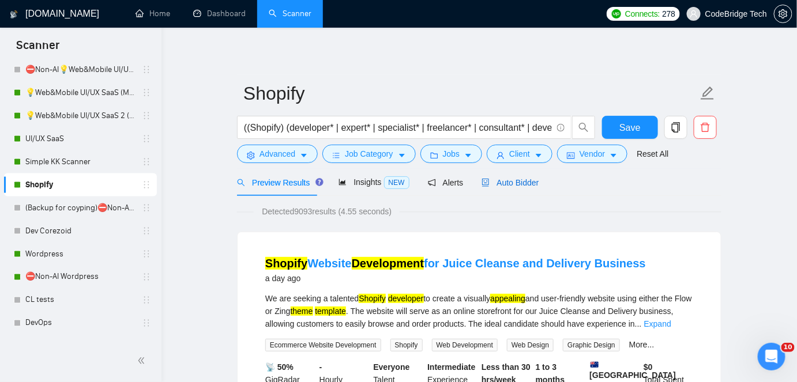
click at [513, 176] on div "Auto Bidder" at bounding box center [509, 182] width 57 height 13
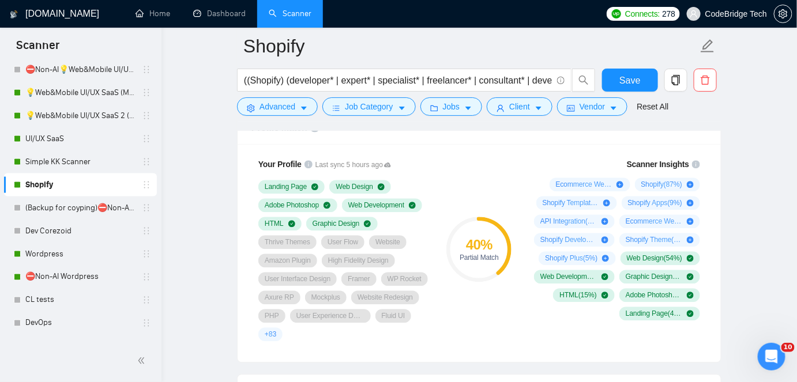
scroll to position [759, 0]
